Goal: Task Accomplishment & Management: Manage account settings

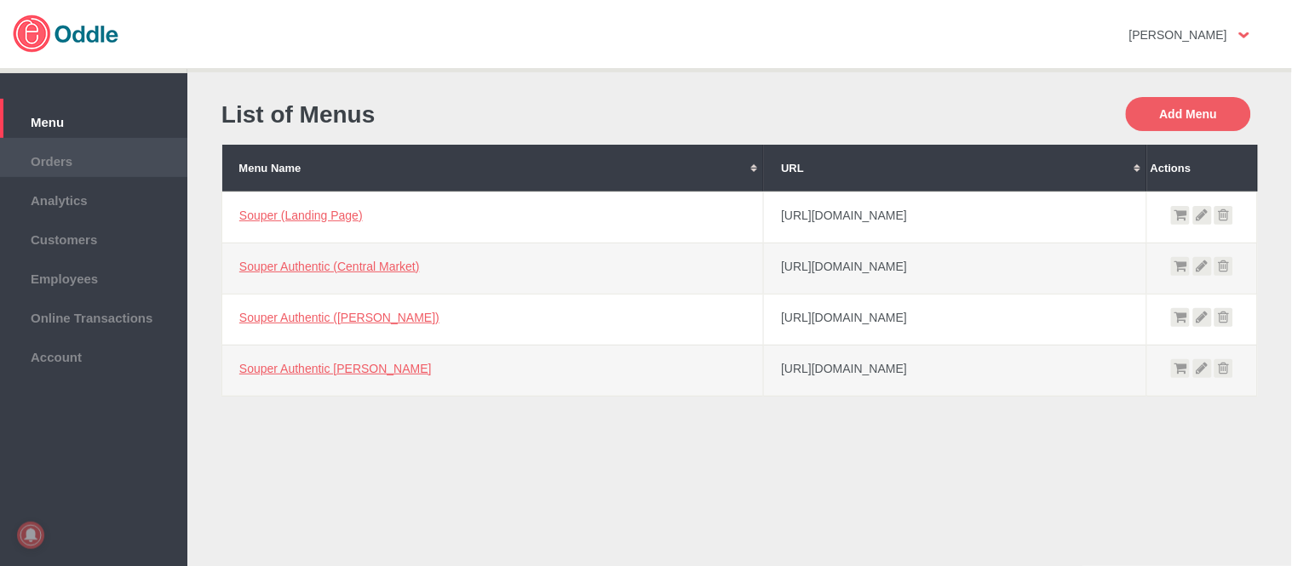
click at [95, 150] on span "Orders" at bounding box center [94, 159] width 170 height 19
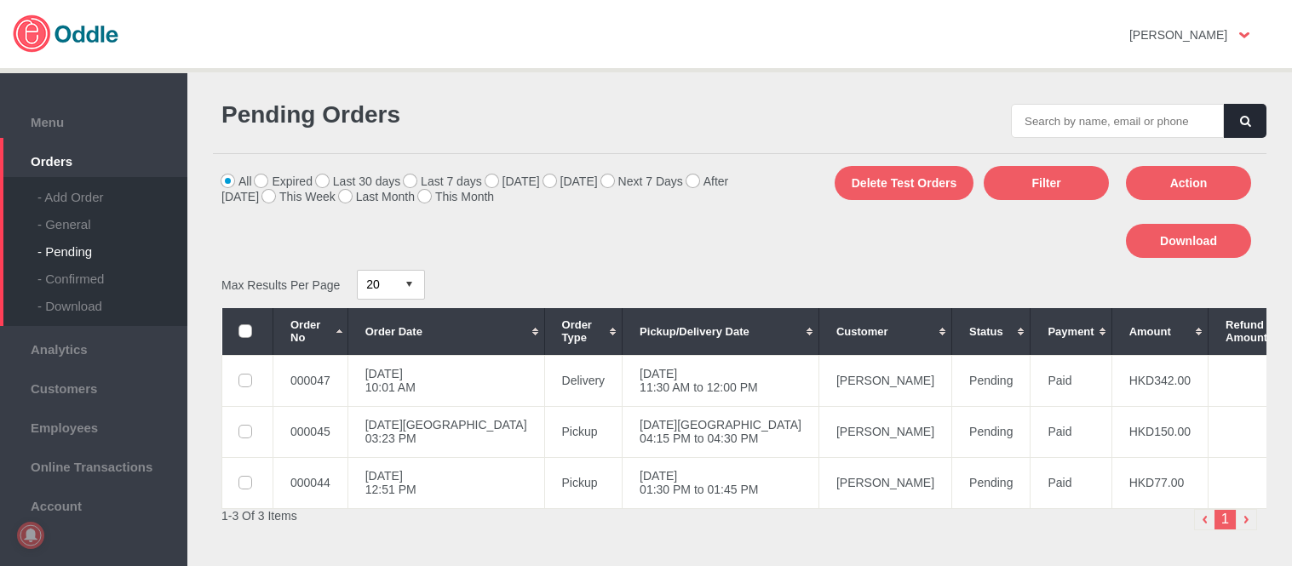
click at [77, 219] on div "- General" at bounding box center [112, 217] width 150 height 27
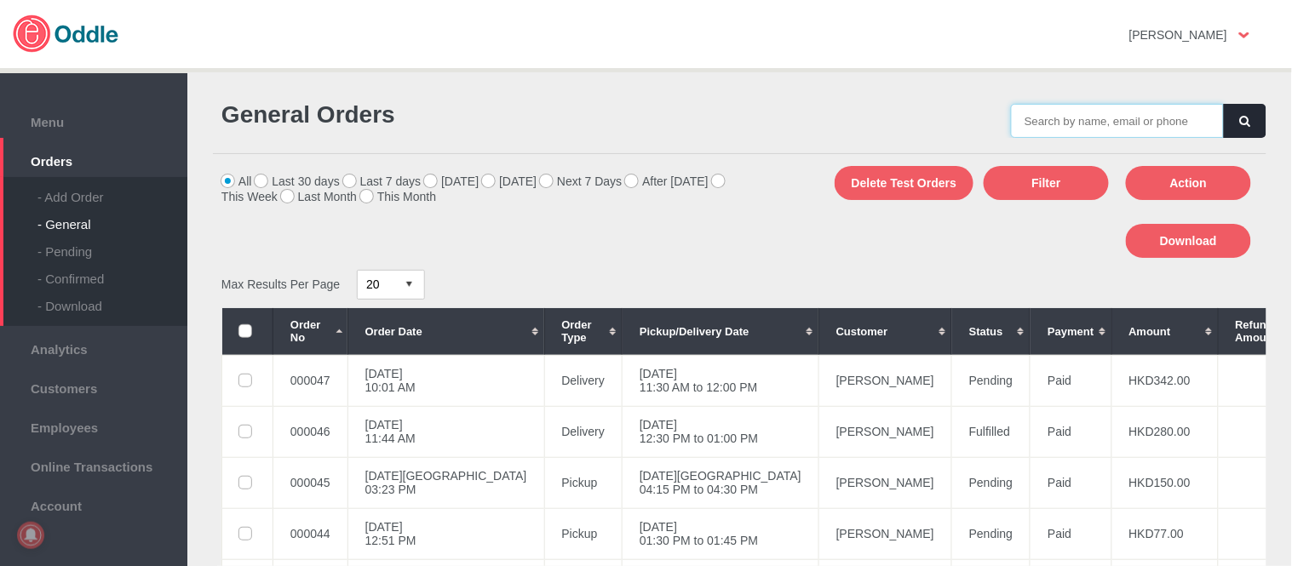
click at [1135, 121] on input "text" at bounding box center [1117, 121] width 213 height 34
paste input "000047"
type input "000047"
click at [1243, 123] on icon "button" at bounding box center [1245, 121] width 10 height 11
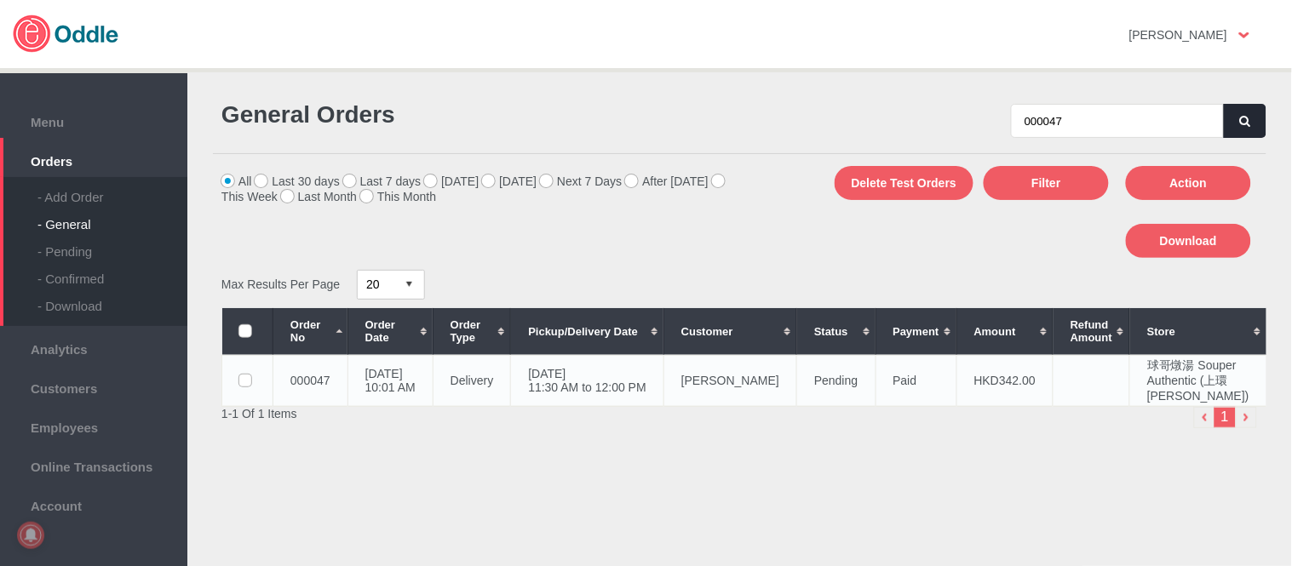
click at [711, 386] on td "Chen Anle" at bounding box center [729, 380] width 133 height 51
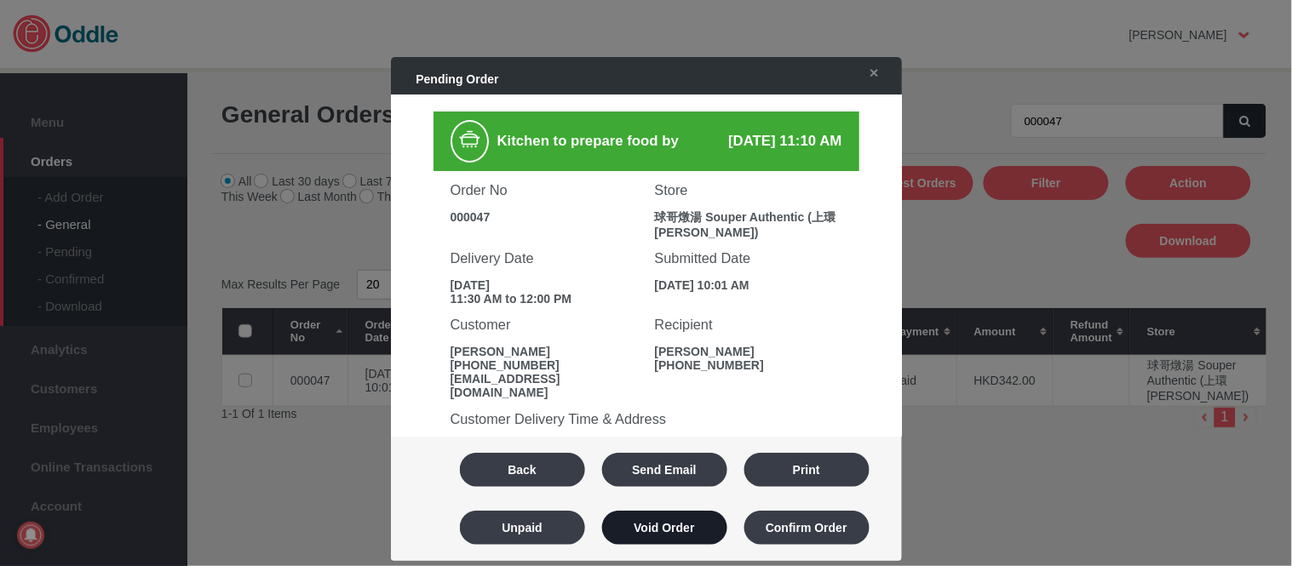
click at [686, 535] on button "Void Order" at bounding box center [664, 528] width 125 height 34
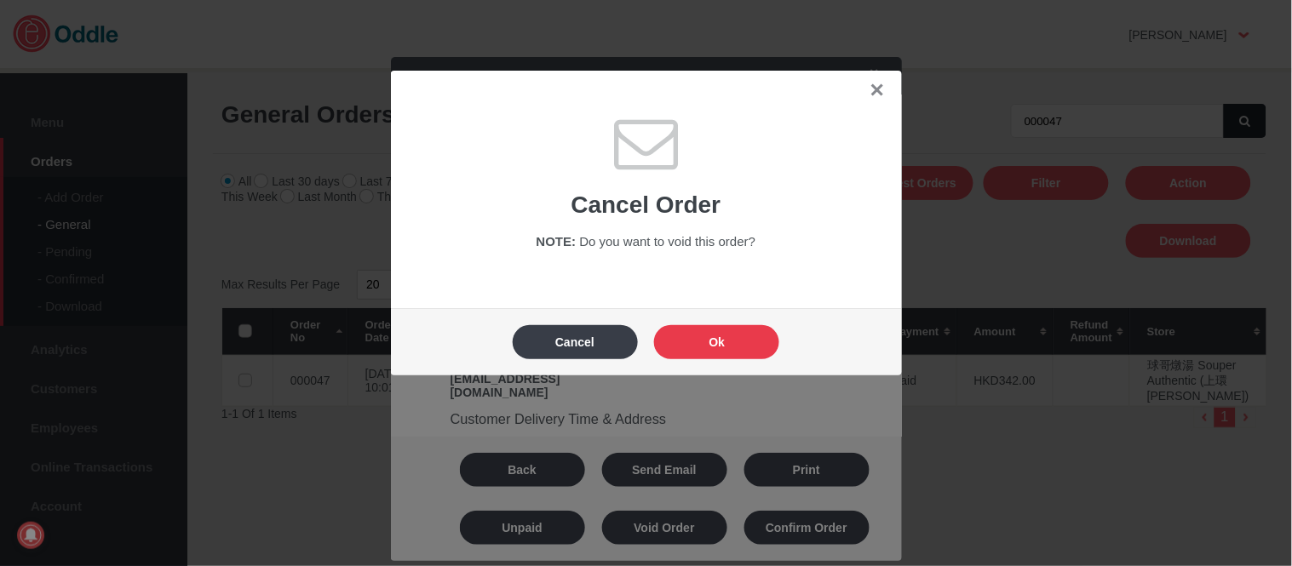
click at [737, 351] on button "Ok" at bounding box center [716, 342] width 125 height 34
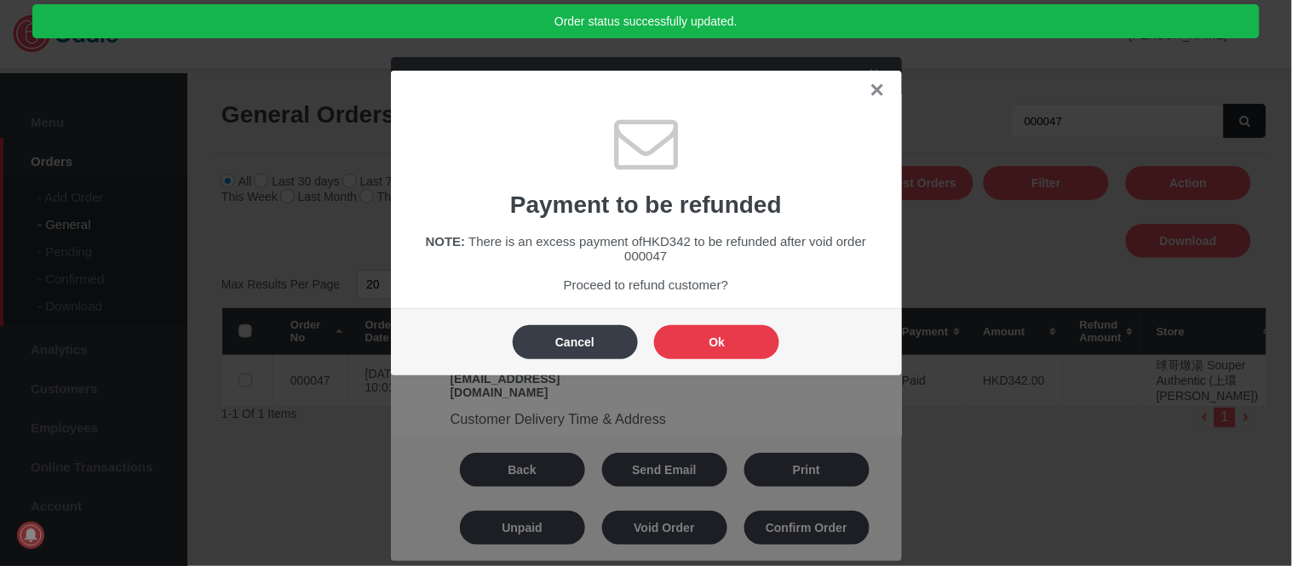
click at [737, 351] on button "Ok" at bounding box center [716, 342] width 125 height 34
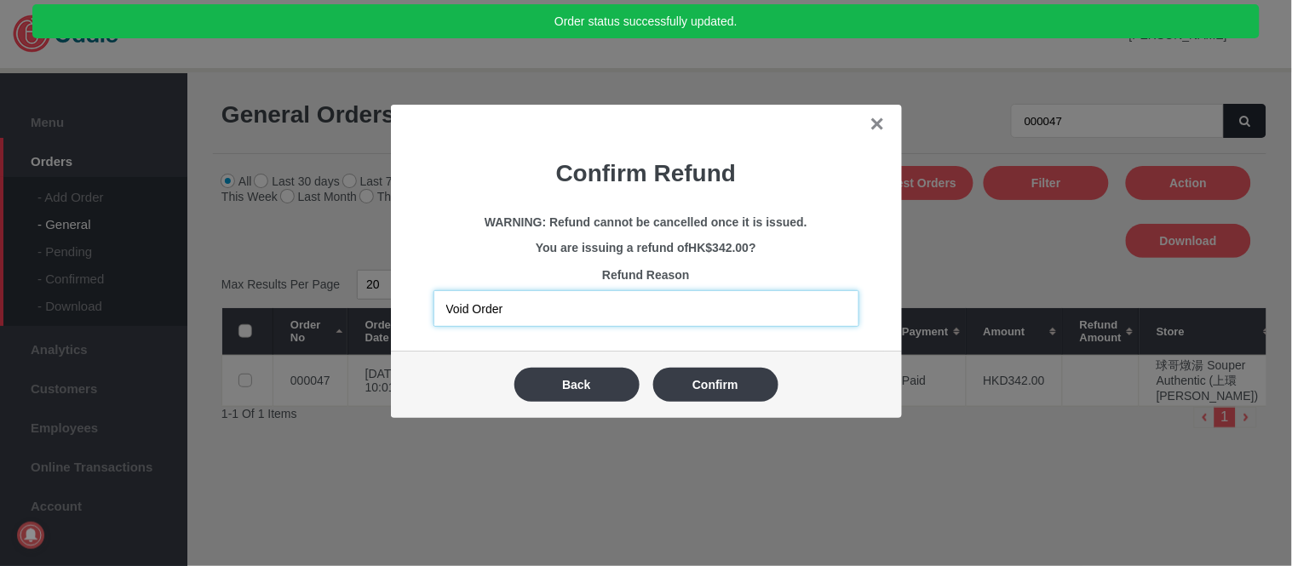
click at [683, 302] on input "Void Order" at bounding box center [646, 308] width 426 height 37
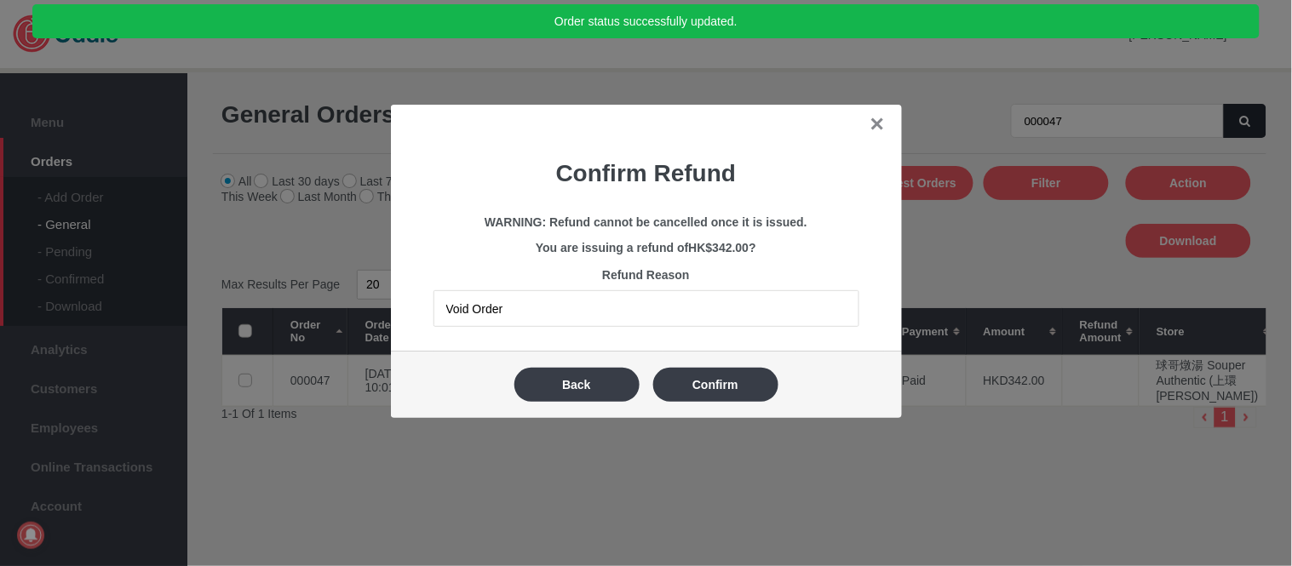
click at [804, 196] on div "Confirm Refund WARNING: Refund cannot be cancelled once it is issued. You are i…" at bounding box center [646, 236] width 477 height 200
click at [703, 392] on button "Confirm" at bounding box center [715, 385] width 125 height 34
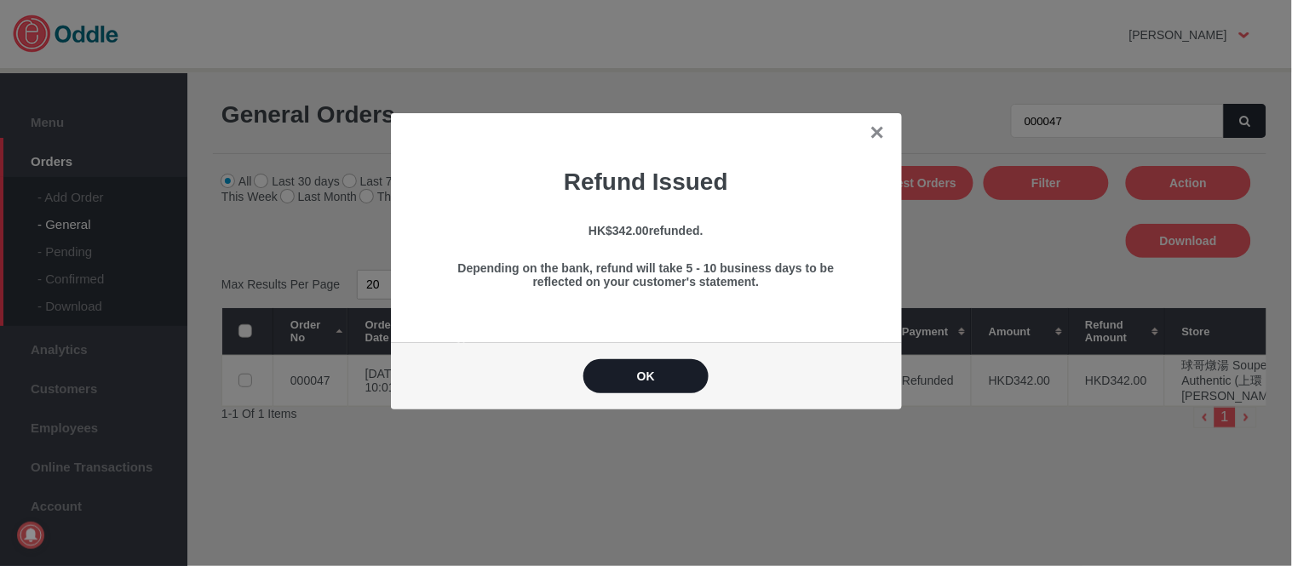
click at [693, 378] on button "OK" at bounding box center [645, 376] width 125 height 34
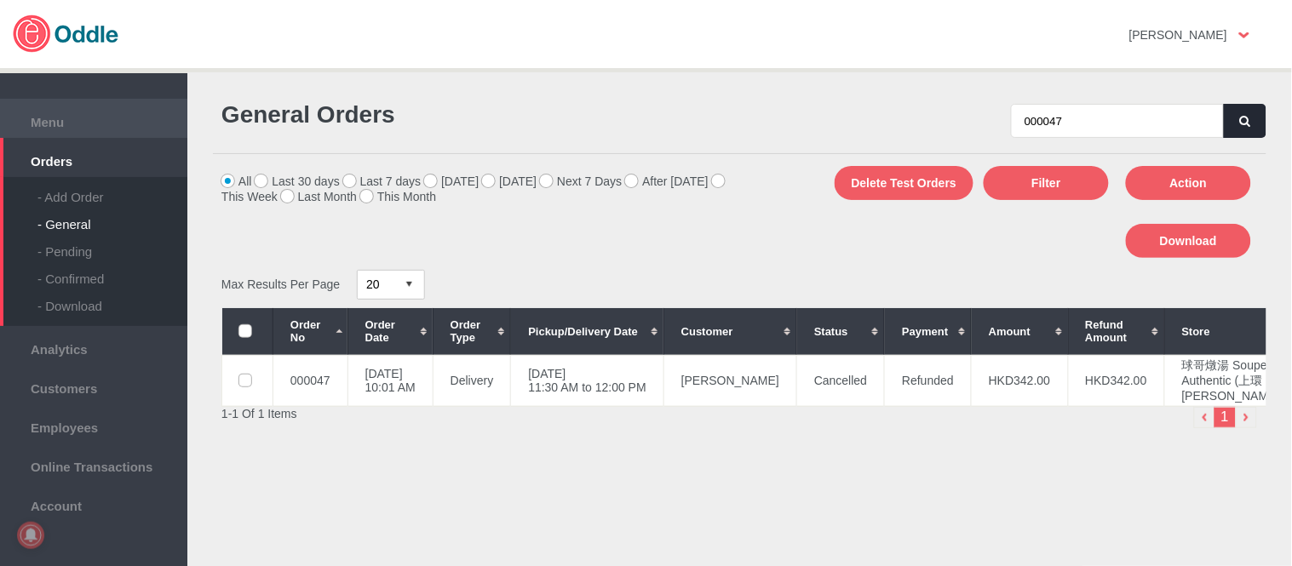
click at [46, 117] on span "Menu" at bounding box center [94, 120] width 170 height 19
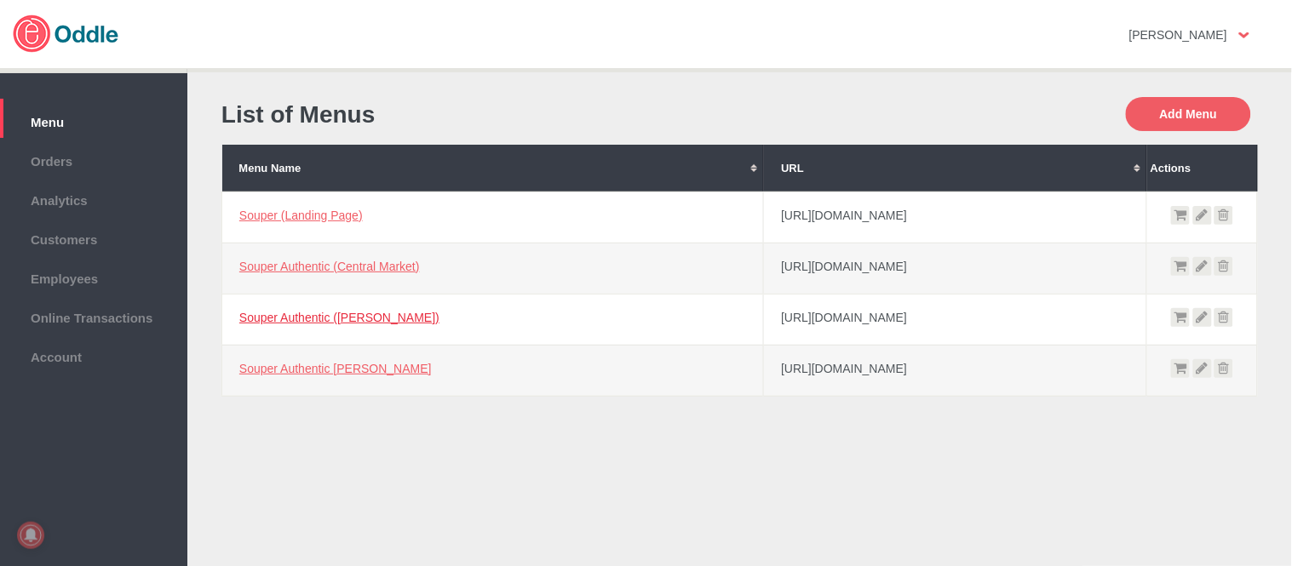
click at [335, 317] on link "Souper Authentic ([PERSON_NAME])" at bounding box center [339, 318] width 200 height 14
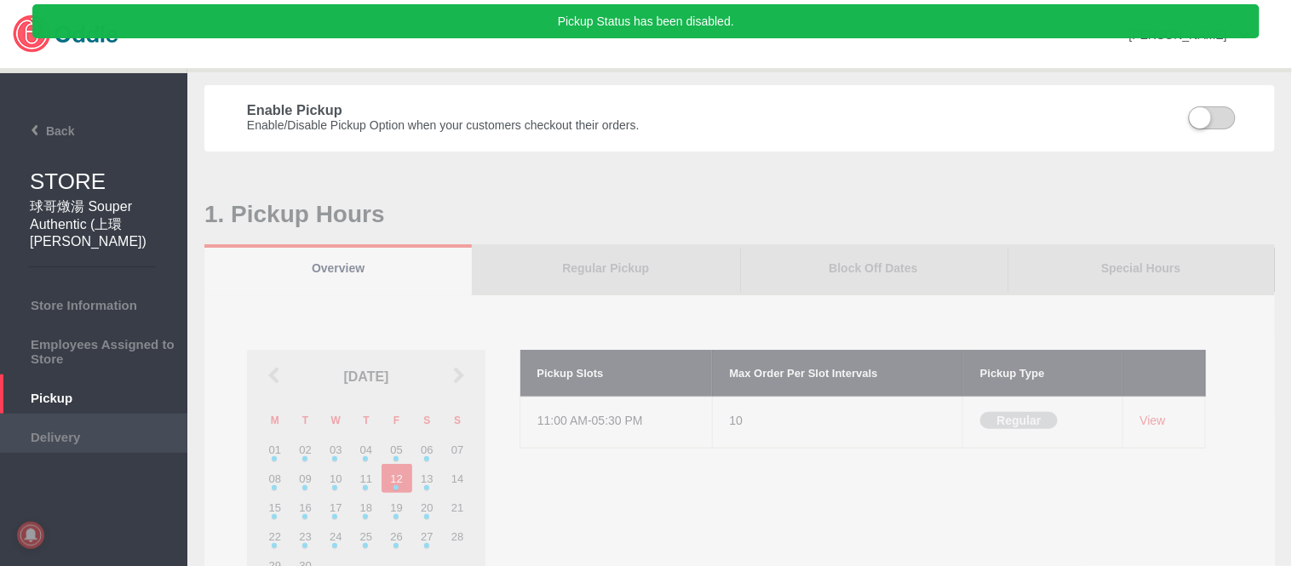
click at [73, 441] on span "Delivery" at bounding box center [94, 435] width 170 height 19
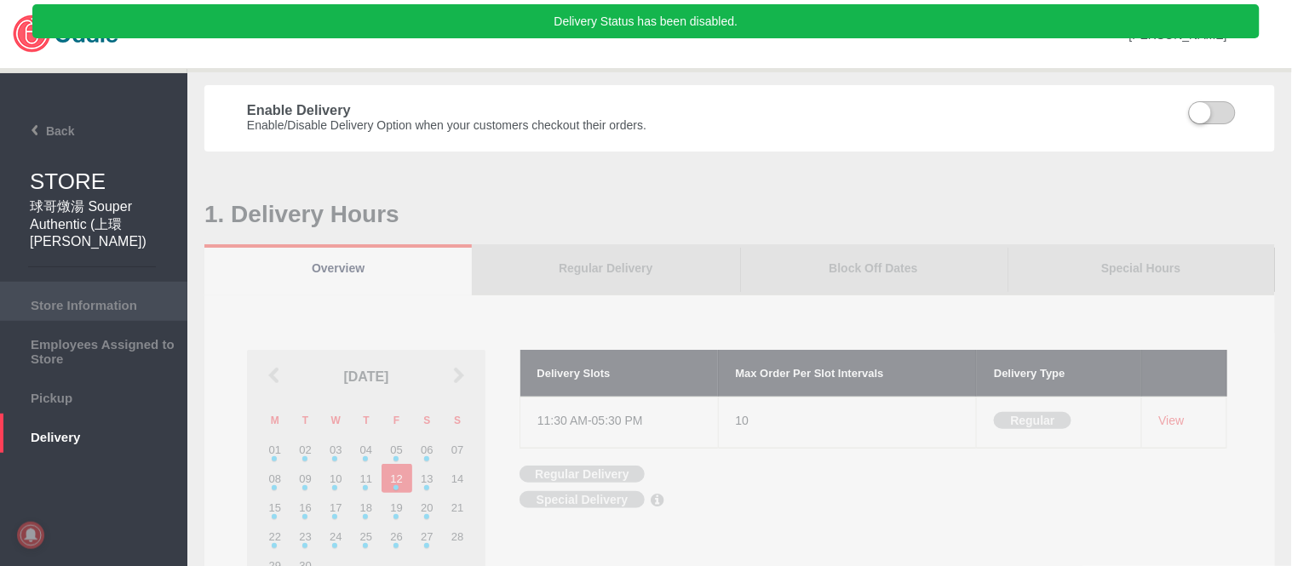
click at [53, 301] on span "Store Information" at bounding box center [94, 303] width 170 height 19
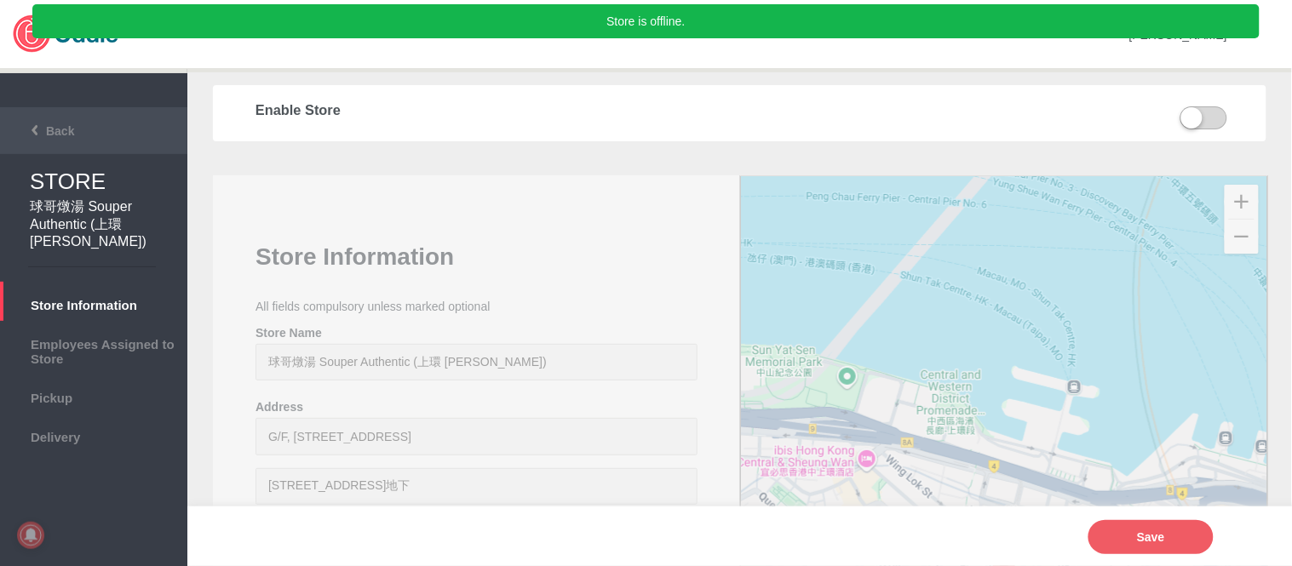
click at [54, 119] on li "Back" at bounding box center [93, 130] width 187 height 47
